Goal: Information Seeking & Learning: Learn about a topic

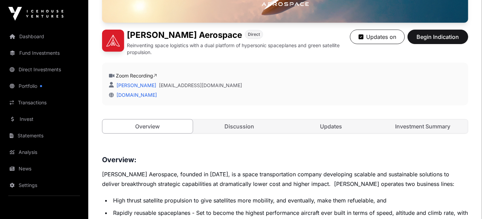
scroll to position [184, 0]
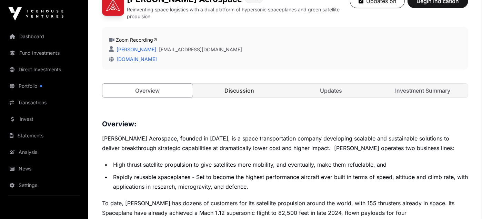
click at [246, 90] on link "Discussion" at bounding box center [239, 91] width 90 height 14
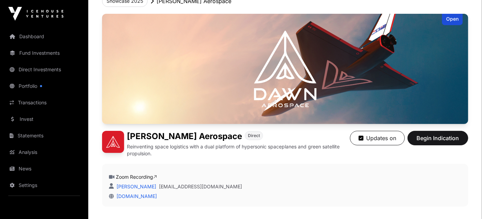
scroll to position [67, 0]
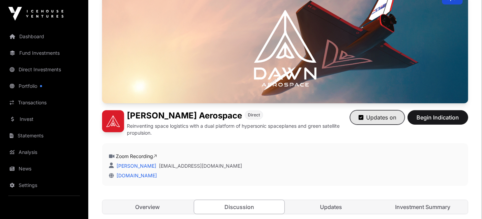
click at [379, 121] on button "Updates on" at bounding box center [377, 117] width 55 height 14
click at [379, 121] on button "Get Updates" at bounding box center [375, 117] width 57 height 14
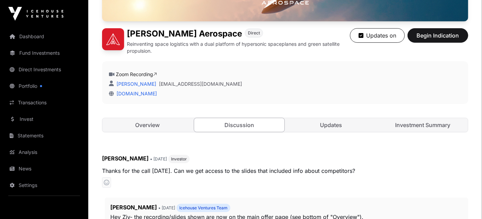
scroll to position [164, 0]
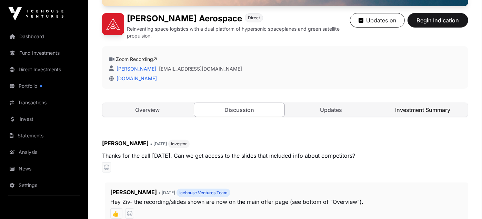
click at [419, 111] on link "Investment Summary" at bounding box center [422, 110] width 90 height 14
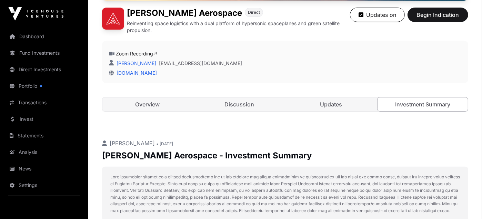
scroll to position [172, 0]
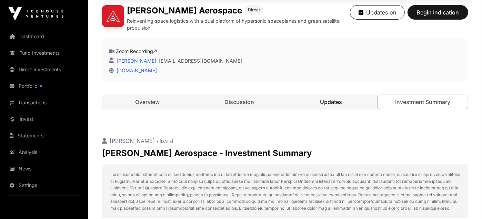
click at [333, 102] on link "Updates" at bounding box center [331, 102] width 90 height 14
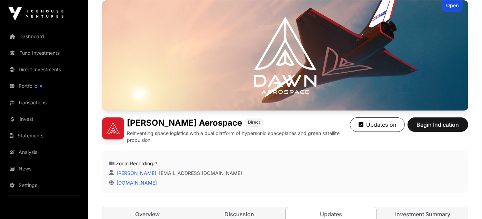
scroll to position [38, 0]
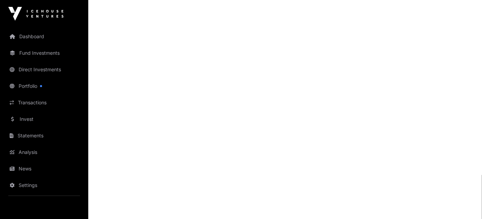
scroll to position [1049, 0]
drag, startPoint x: 485, startPoint y: 17, endPoint x: 487, endPoint y: 144, distance: 127.2
